Goal: Transaction & Acquisition: Obtain resource

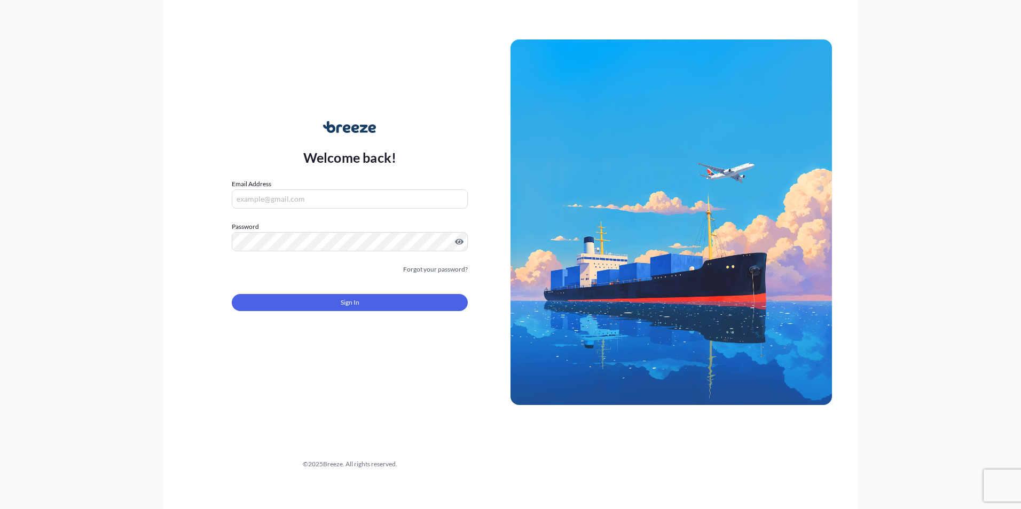
click at [278, 194] on input "Email Address" at bounding box center [350, 199] width 236 height 19
type input "[EMAIL_ADDRESS][DOMAIN_NAME]"
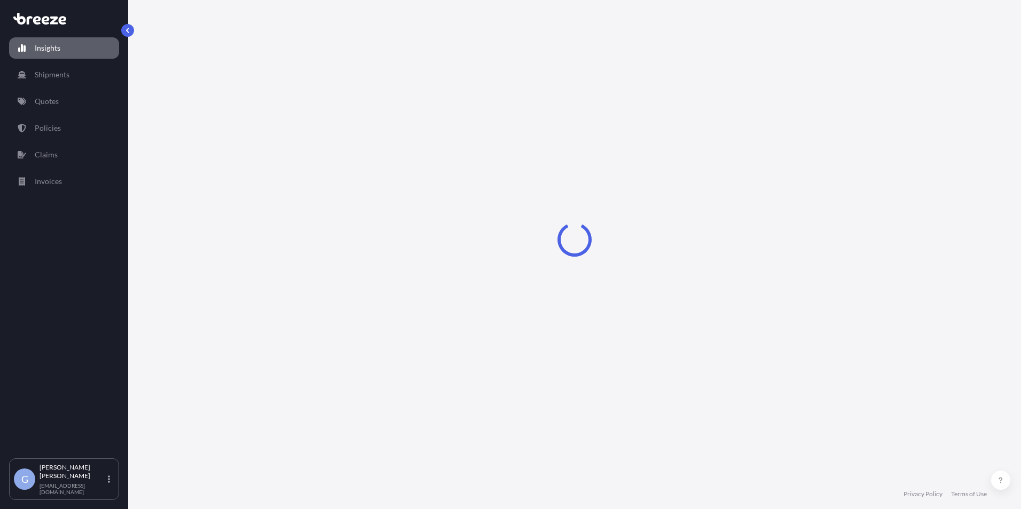
select select "2025"
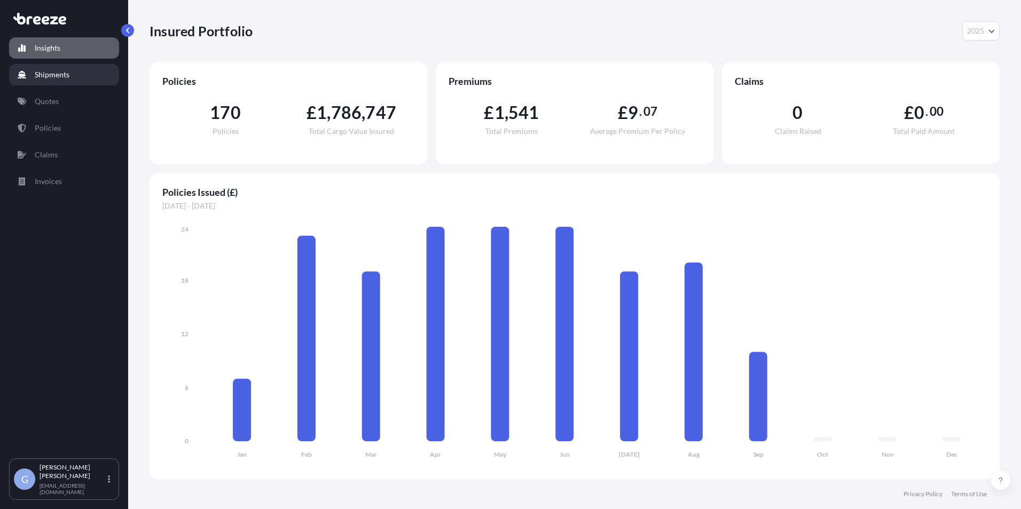
click at [73, 73] on link "Shipments" at bounding box center [64, 74] width 110 height 21
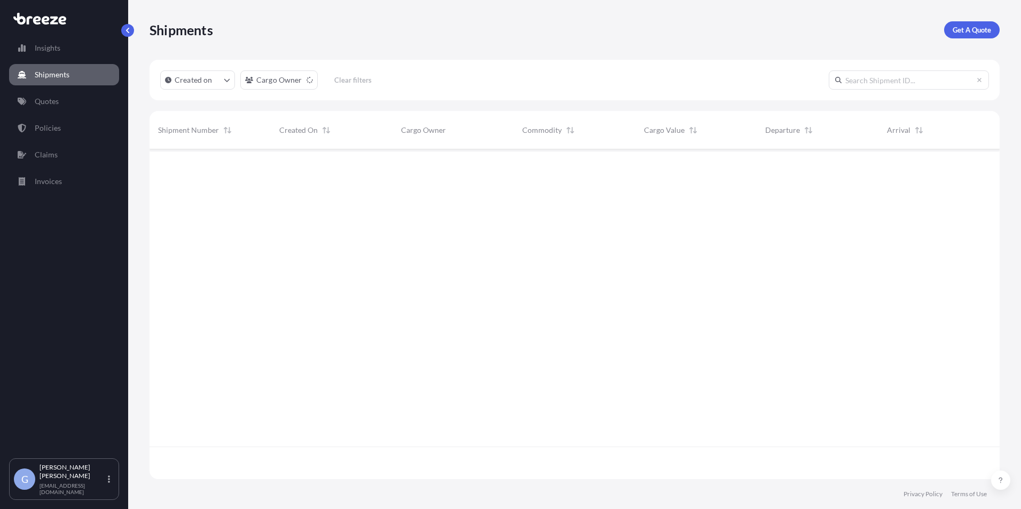
scroll to position [360, 842]
click at [64, 96] on link "Quotes" at bounding box center [64, 101] width 110 height 21
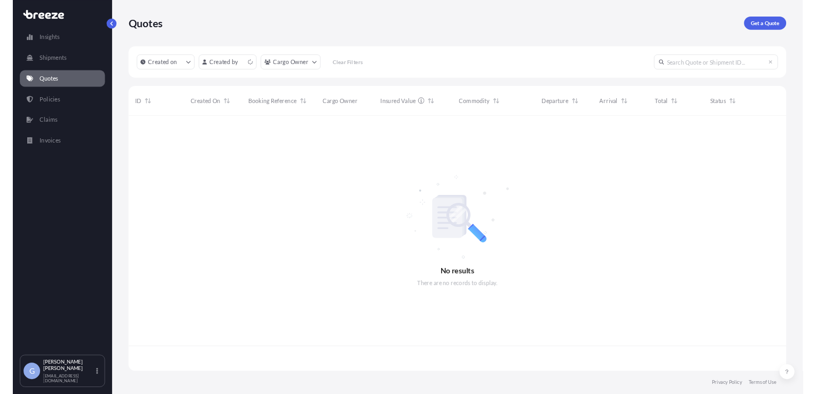
scroll to position [328, 842]
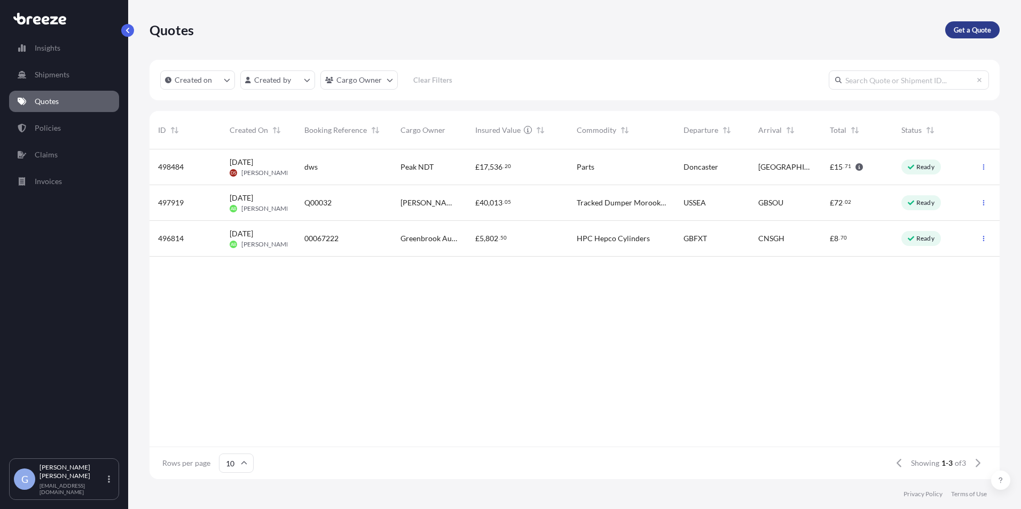
click at [983, 27] on p "Get a Quote" at bounding box center [972, 30] width 37 height 11
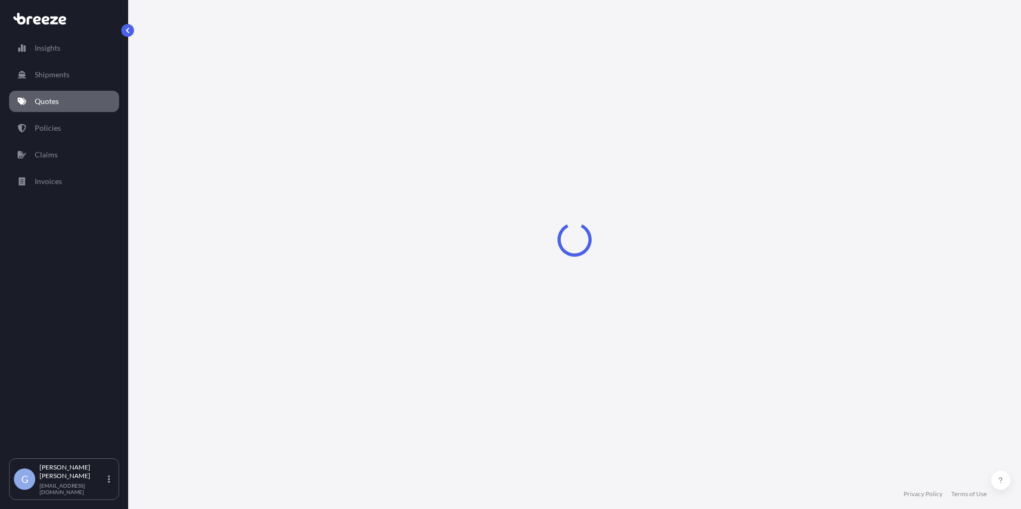
select select "Sea"
select select "1"
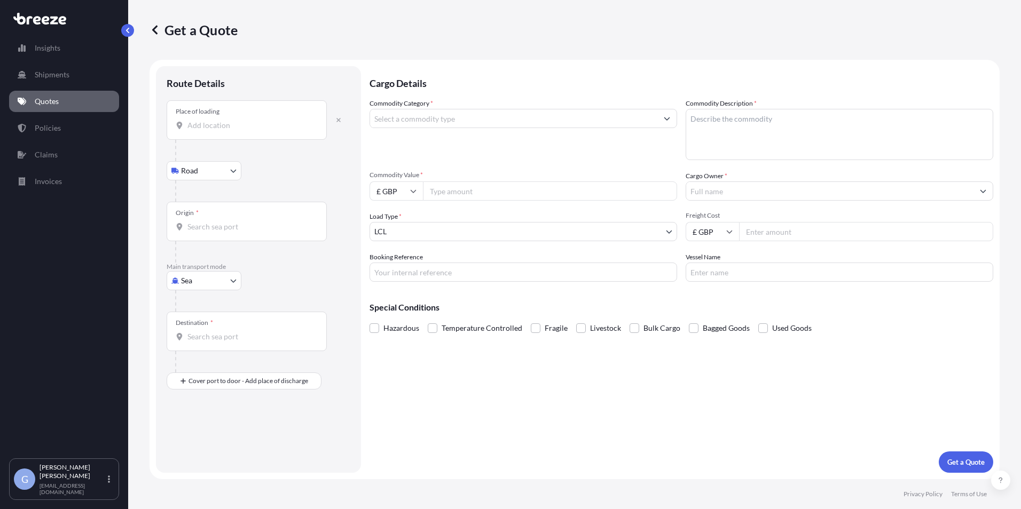
click at [194, 123] on input "Place of loading" at bounding box center [250, 125] width 126 height 11
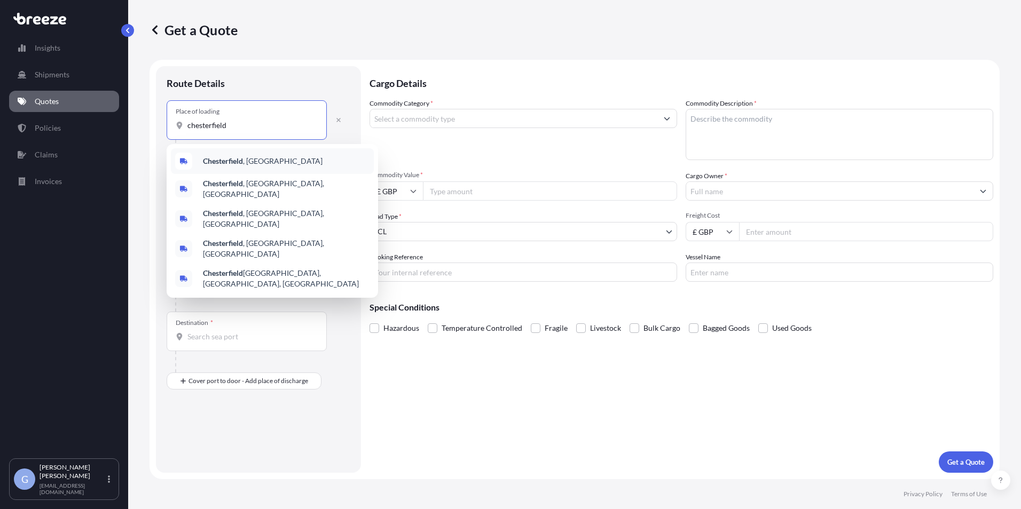
click at [215, 156] on span "Chesterfield , [GEOGRAPHIC_DATA]" at bounding box center [263, 161] width 120 height 11
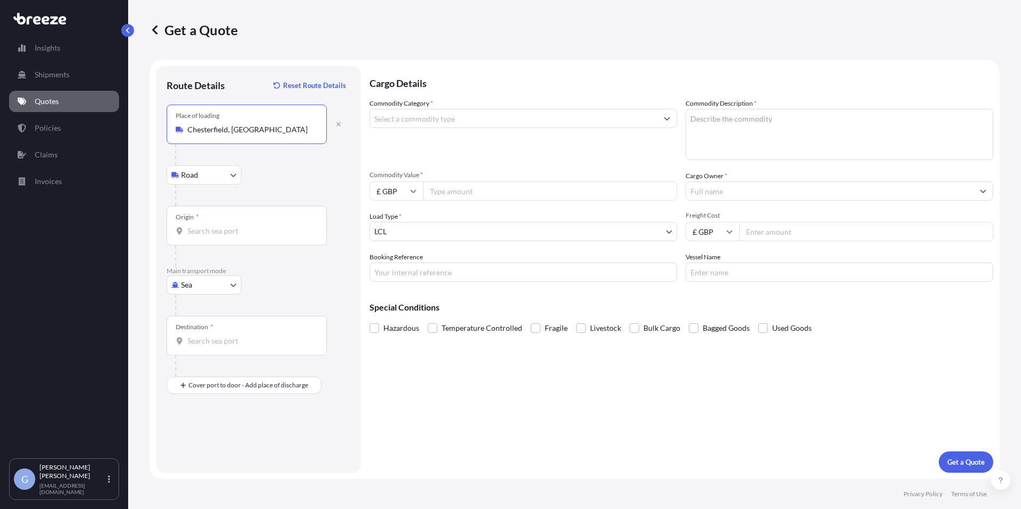
type input "Chesterfield, [GEOGRAPHIC_DATA]"
click at [201, 245] on div "Origin *" at bounding box center [247, 226] width 160 height 40
click at [201, 237] on input "Origin *" at bounding box center [250, 231] width 126 height 11
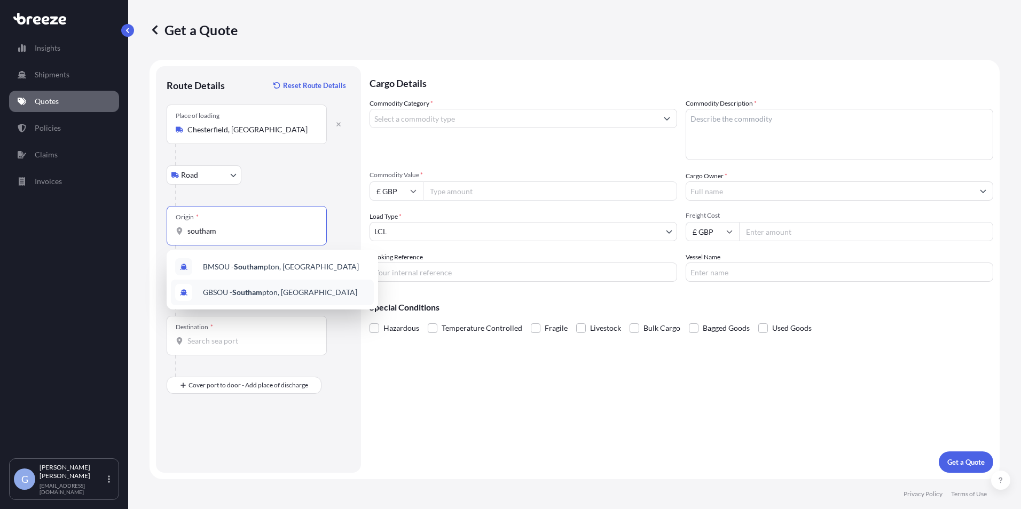
click at [229, 288] on span "GBSOU - Southam pton, [GEOGRAPHIC_DATA]" at bounding box center [280, 292] width 154 height 11
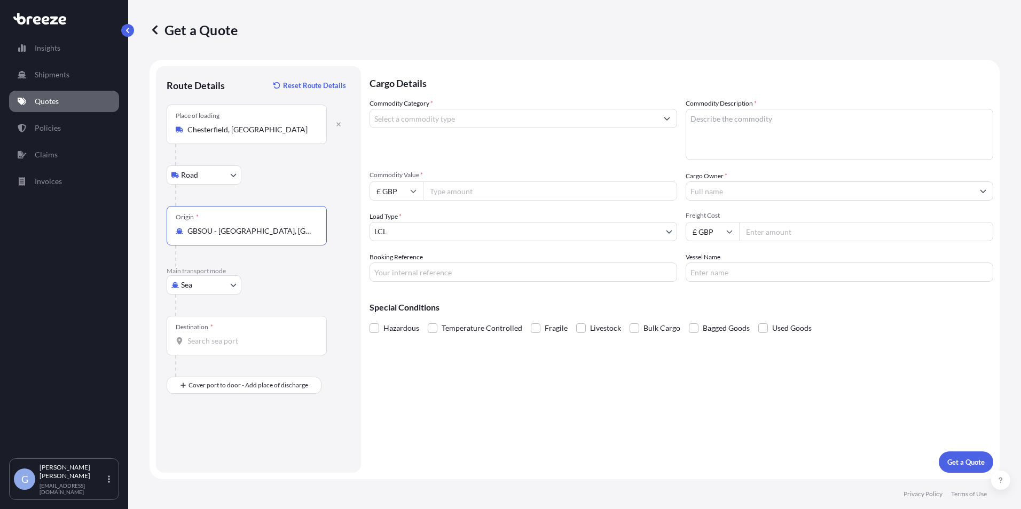
type input "GBSOU - [GEOGRAPHIC_DATA], [GEOGRAPHIC_DATA]"
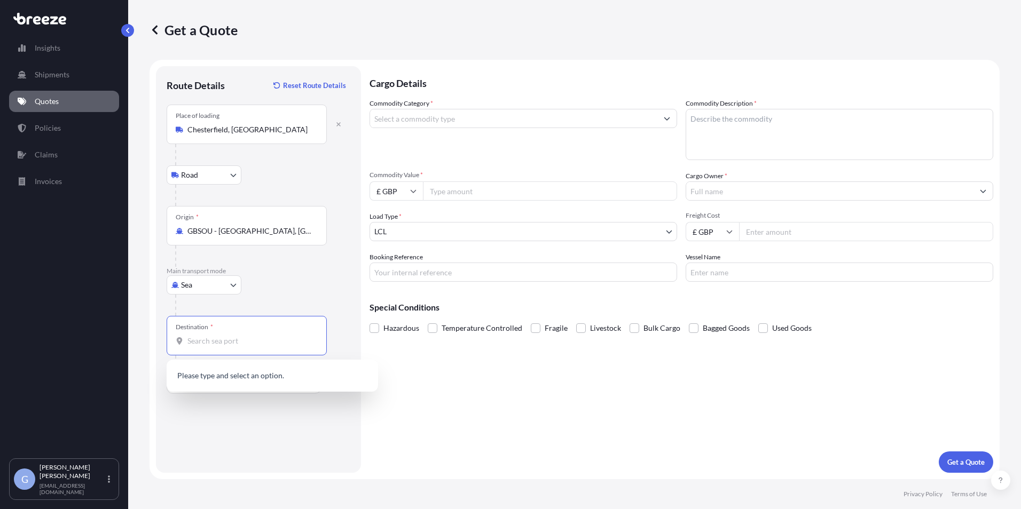
click at [191, 346] on input "Destination *" at bounding box center [250, 341] width 126 height 11
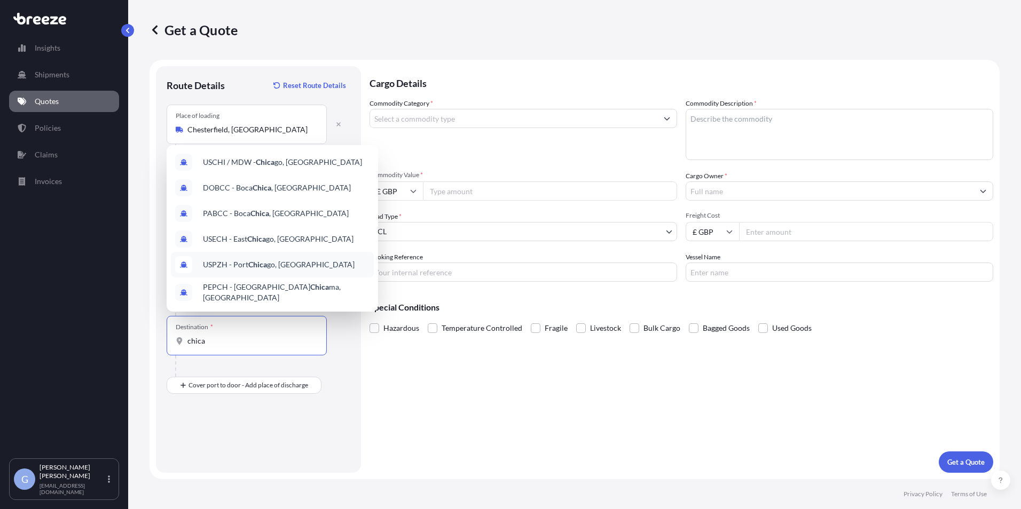
click at [265, 262] on div "USPZH - [GEOGRAPHIC_DATA] go, [GEOGRAPHIC_DATA]" at bounding box center [272, 265] width 203 height 26
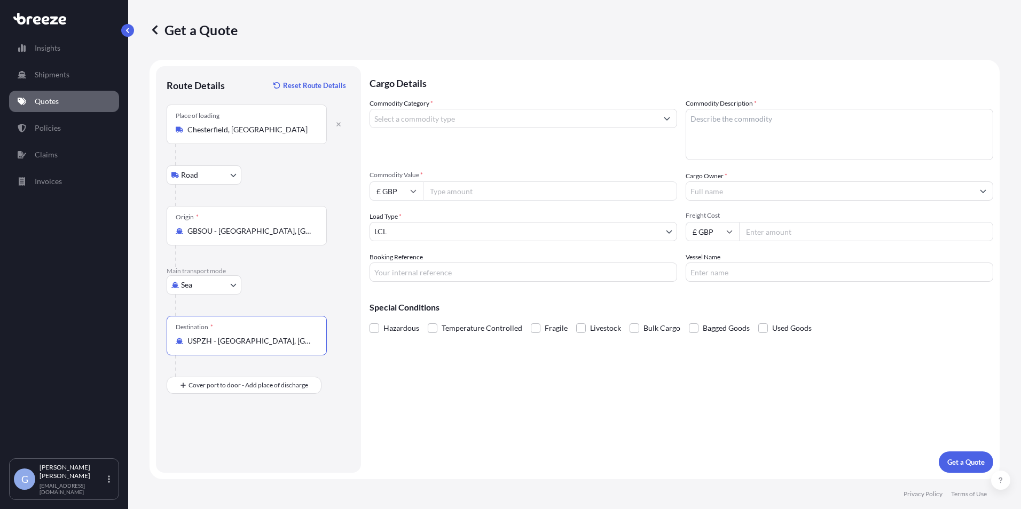
type input "USPZH - [GEOGRAPHIC_DATA], [GEOGRAPHIC_DATA]"
click at [467, 193] on input "Commodity Value *" at bounding box center [550, 191] width 254 height 19
type input "180000"
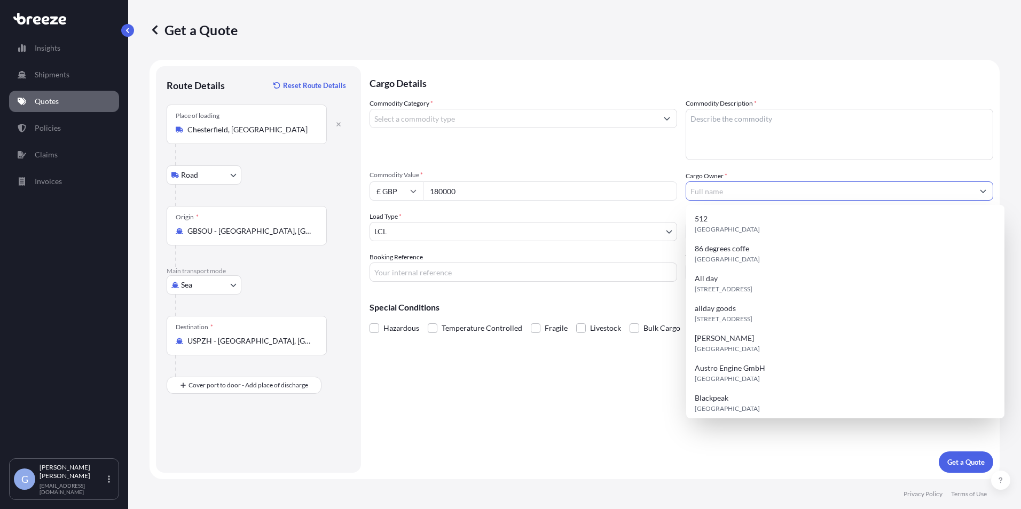
click at [760, 185] on input "Cargo Owner *" at bounding box center [829, 191] width 287 height 19
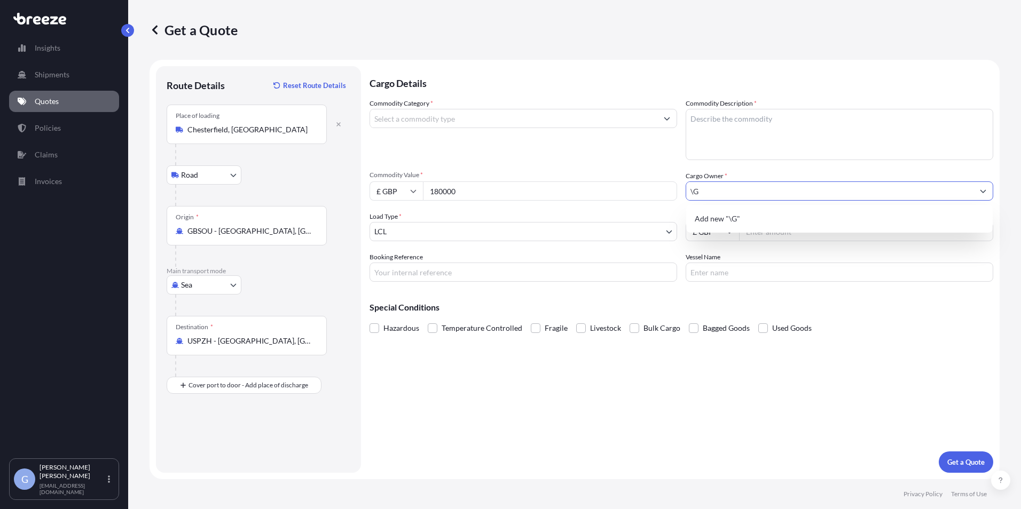
type input "\"
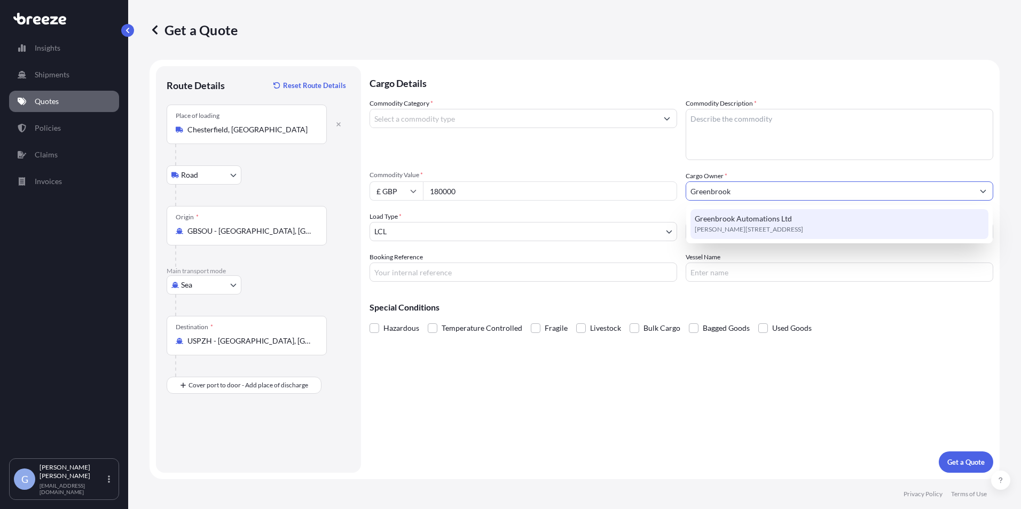
click at [741, 211] on div "Greenbrook Automations Ltd [PERSON_NAME][STREET_ADDRESS]" at bounding box center [839, 224] width 298 height 30
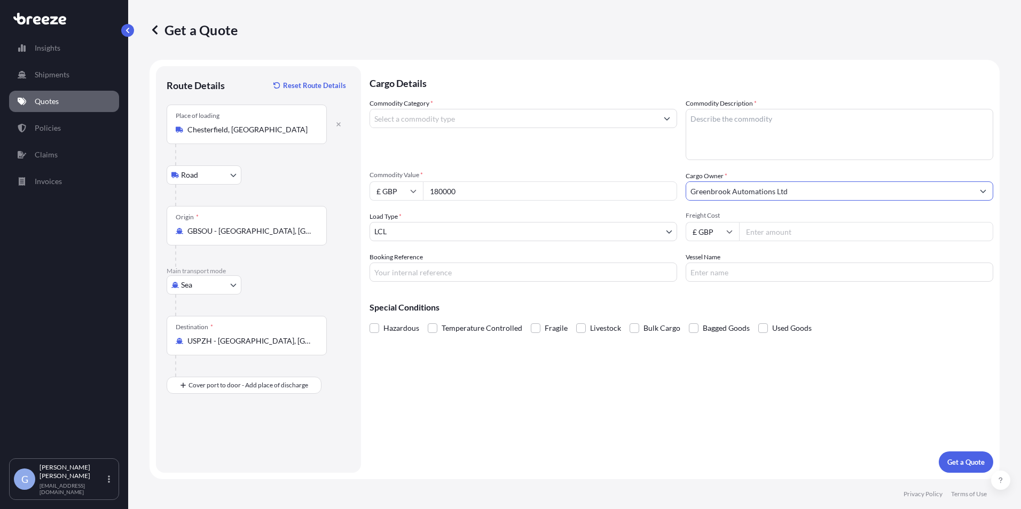
type input "Greenbrook Automations Ltd"
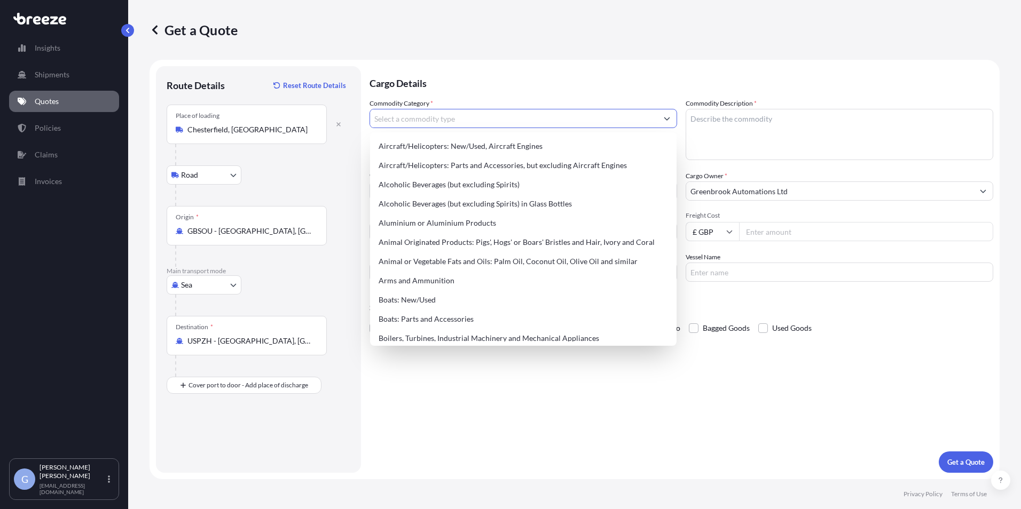
click at [535, 113] on input "Commodity Category *" at bounding box center [513, 118] width 287 height 19
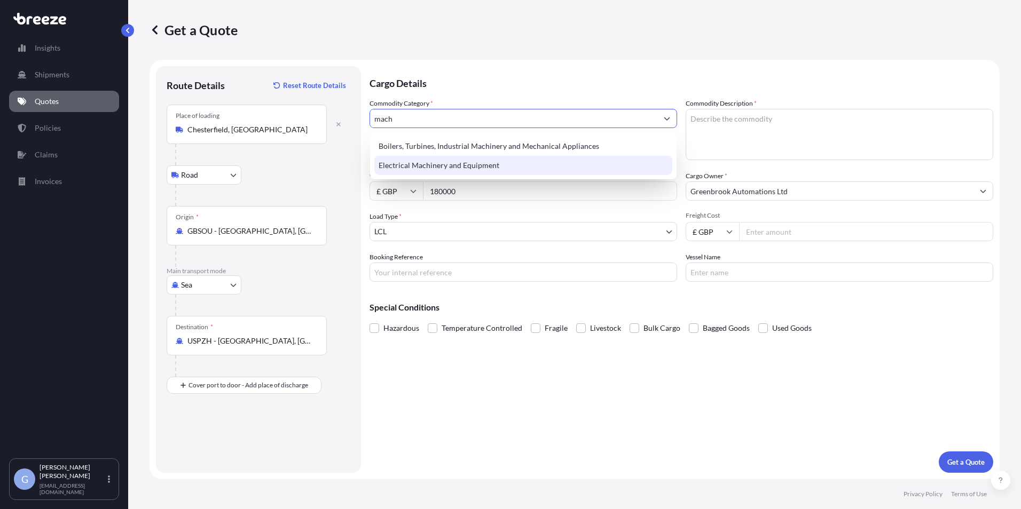
click at [533, 160] on div "Electrical Machinery and Equipment" at bounding box center [523, 165] width 298 height 19
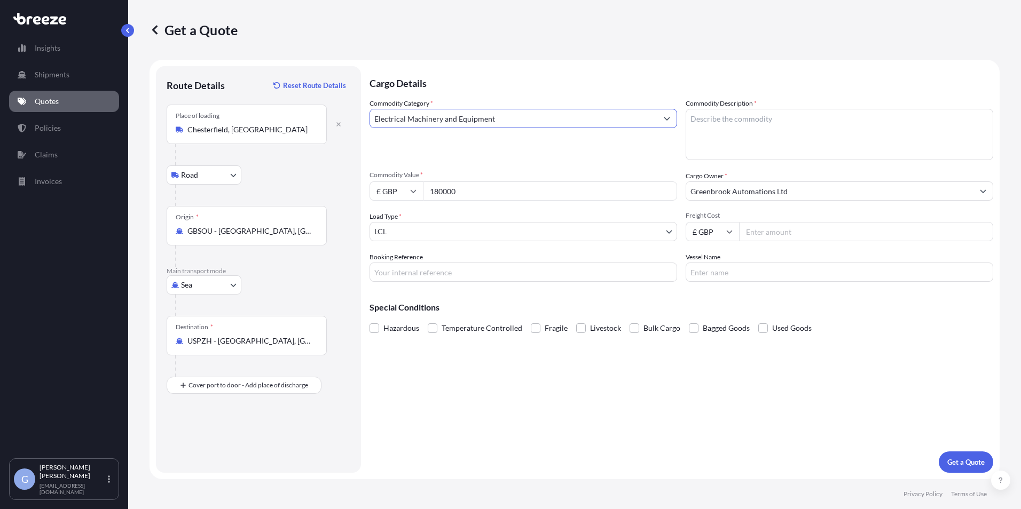
type input "Electrical Machinery and Equipment"
click at [741, 129] on textarea "Commodity Description *" at bounding box center [840, 134] width 308 height 51
type textarea "Machinery"
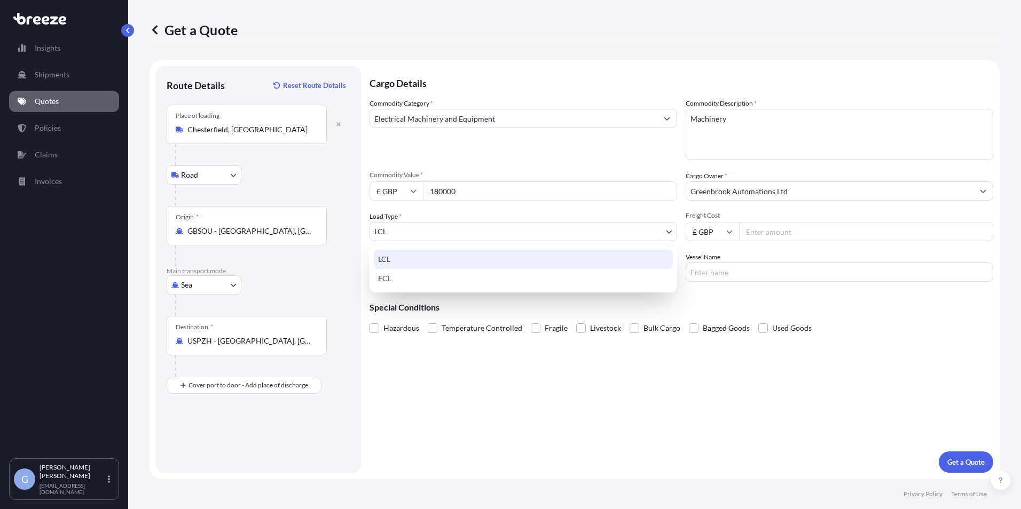
click at [438, 225] on body "75 options available. 22 options available. 3 options available. 2 options avai…" at bounding box center [510, 254] width 1021 height 509
click at [422, 278] on div "FCL" at bounding box center [523, 278] width 299 height 19
select select "2"
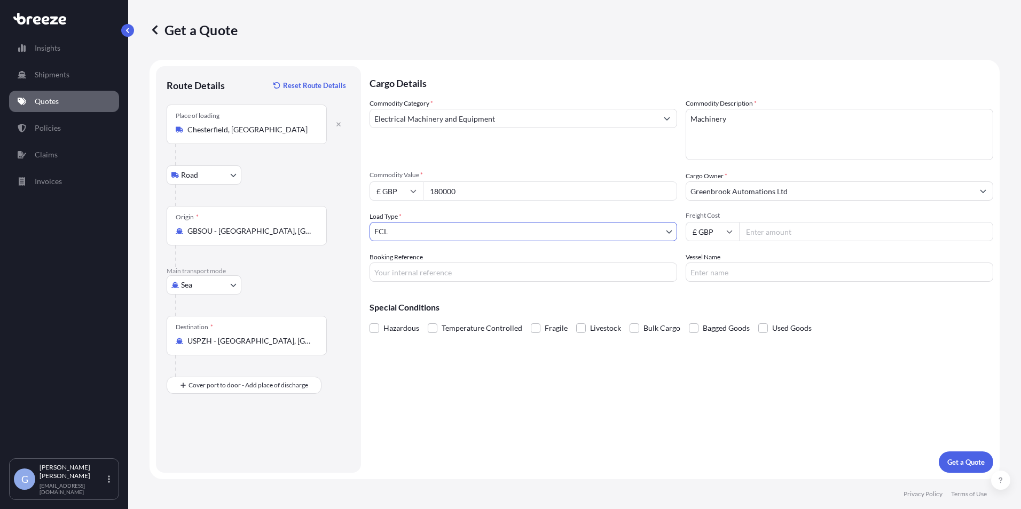
click at [751, 232] on input "Freight Cost" at bounding box center [866, 231] width 254 height 19
type input "2695"
click at [968, 456] on button "Get a Quote" at bounding box center [966, 462] width 54 height 21
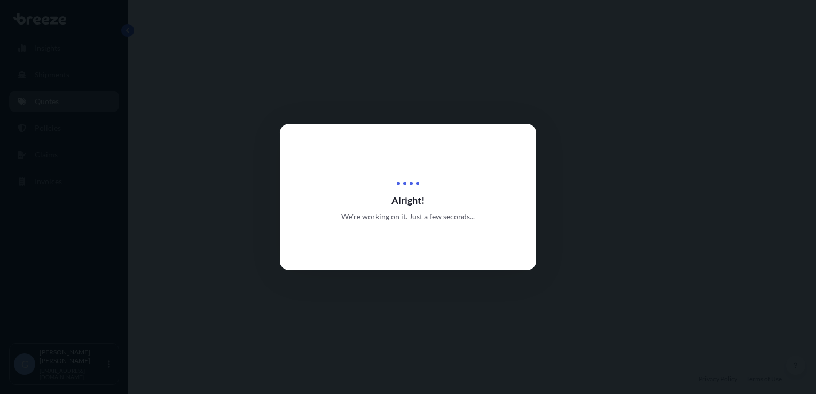
select select "Road"
select select "Sea"
select select "2"
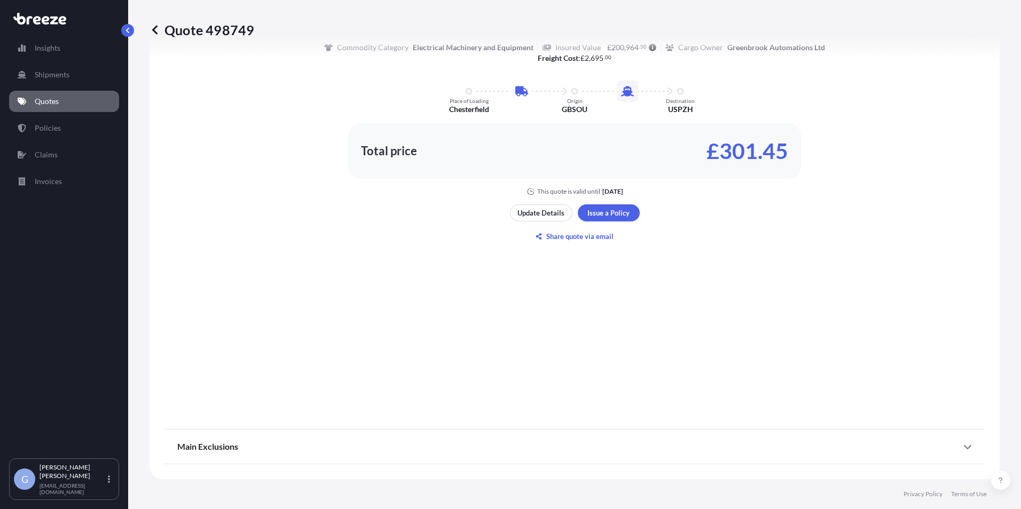
scroll to position [471, 0]
